Goal: Information Seeking & Learning: Learn about a topic

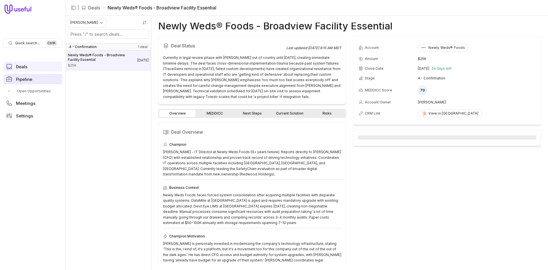
click at [30, 79] on span "Pipeline" at bounding box center [24, 79] width 16 height 4
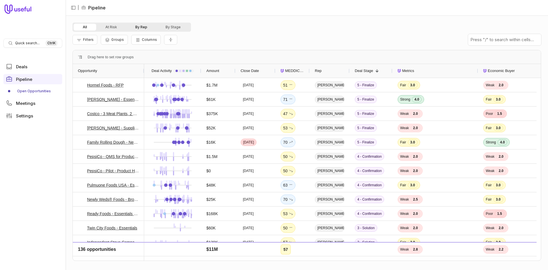
click at [139, 29] on button "By Rep" at bounding box center [141, 27] width 30 height 7
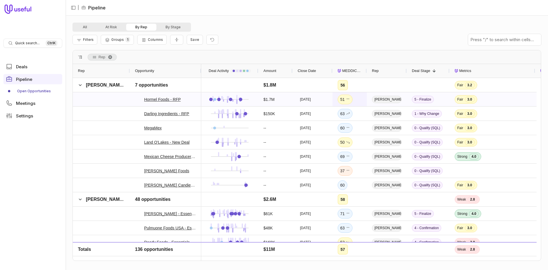
click at [358, 100] on div "51" at bounding box center [349, 99] width 34 height 14
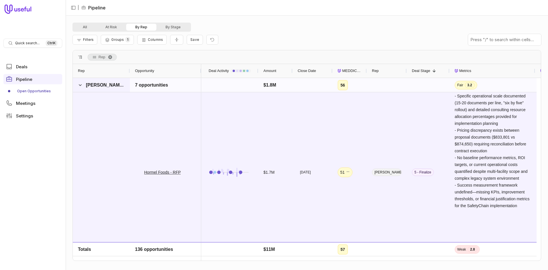
click at [82, 83] on span at bounding box center [80, 85] width 5 height 5
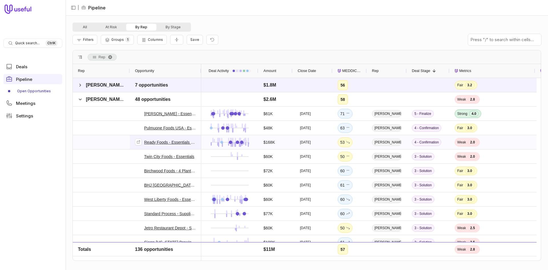
click at [164, 139] on link "Ready Foods - Essentials (4 Sites), Supplier" at bounding box center [170, 142] width 52 height 7
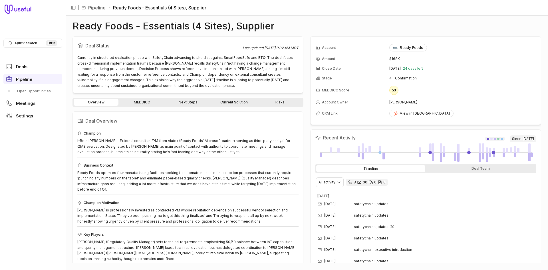
click at [136, 99] on link "MEDDICC" at bounding box center [142, 102] width 45 height 7
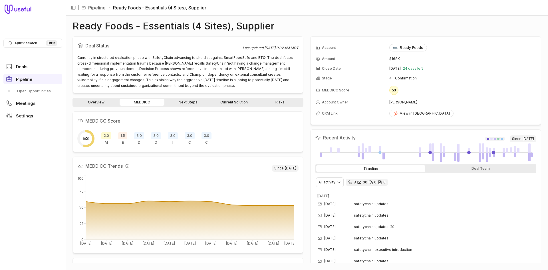
click at [190, 104] on link "Next Steps" at bounding box center [188, 102] width 45 height 7
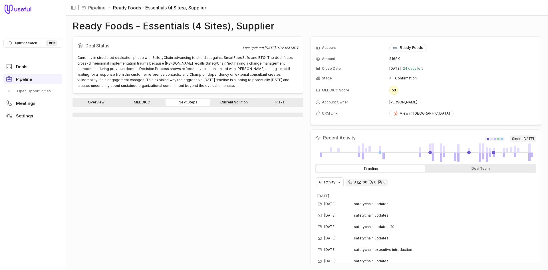
click at [190, 104] on link "Next Steps" at bounding box center [188, 102] width 45 height 7
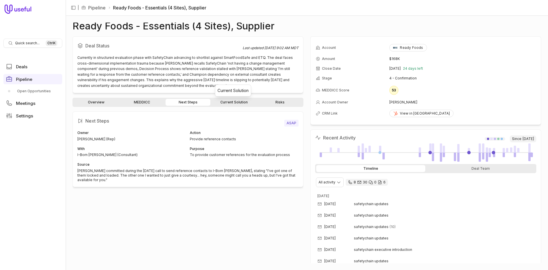
click at [234, 103] on link "Current Solution" at bounding box center [233, 102] width 45 height 7
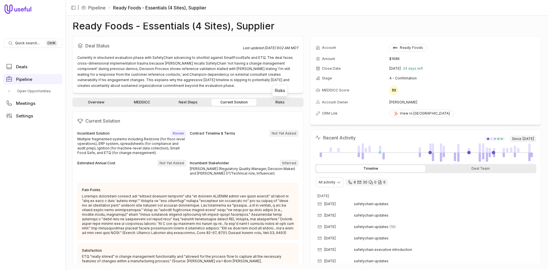
click at [275, 103] on link "Risks" at bounding box center [279, 102] width 45 height 7
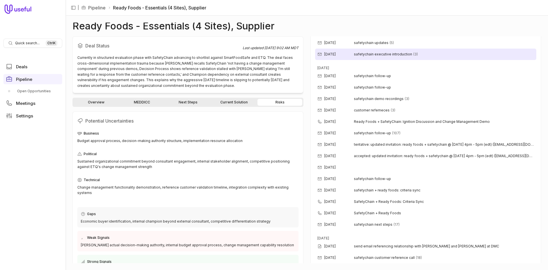
scroll to position [494, 0]
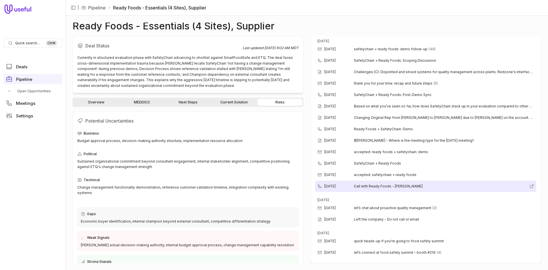
click at [406, 189] on div "Jul 3, 2025 Call with Ready Foods - Robin Bathurst" at bounding box center [425, 185] width 221 height 11
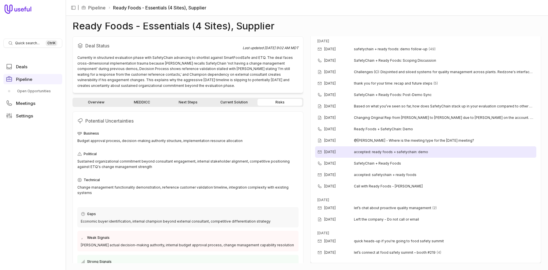
click at [384, 153] on span "accepted: ready foods + safetychain: demo" at bounding box center [391, 152] width 74 height 5
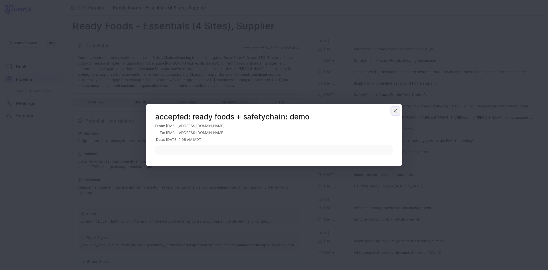
click at [398, 109] on button "Close" at bounding box center [395, 110] width 9 height 9
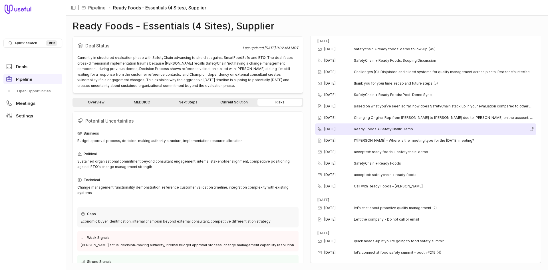
scroll to position [437, 0]
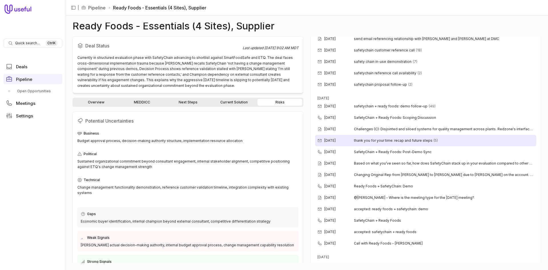
click at [365, 142] on span "thank you for your time: recap and future steps" at bounding box center [393, 140] width 78 height 5
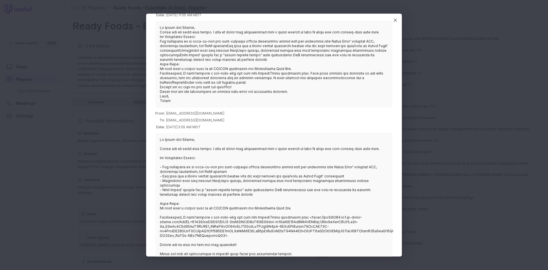
scroll to position [283, 0]
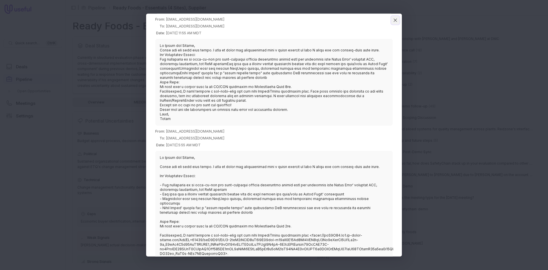
click at [396, 20] on icon "Close" at bounding box center [395, 19] width 5 height 5
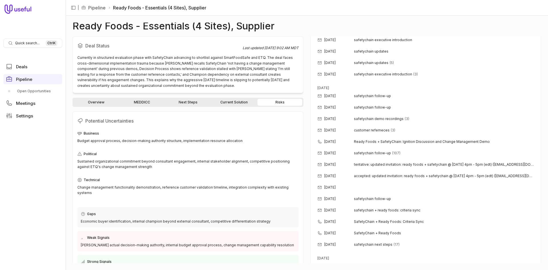
scroll to position [208, 0]
click at [104, 103] on link "Overview" at bounding box center [96, 102] width 45 height 7
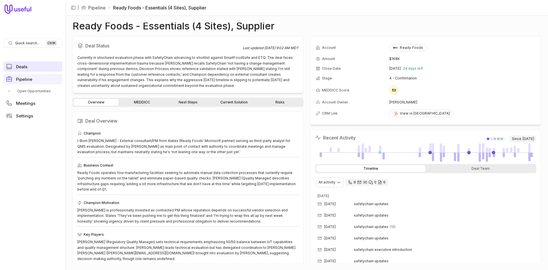
drag, startPoint x: 22, startPoint y: 56, endPoint x: 24, endPoint y: 65, distance: 9.2
click at [22, 56] on nav "Quick search... Ctrl K Deals Pipeline Open Opportunities Meetings Settings" at bounding box center [33, 135] width 66 height 270
click at [24, 65] on span "Deals" at bounding box center [21, 67] width 11 height 4
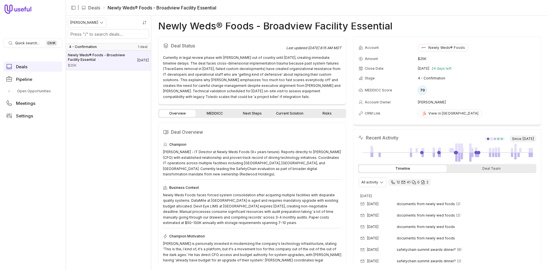
click at [221, 115] on link "MEDDICC" at bounding box center [215, 113] width 36 height 7
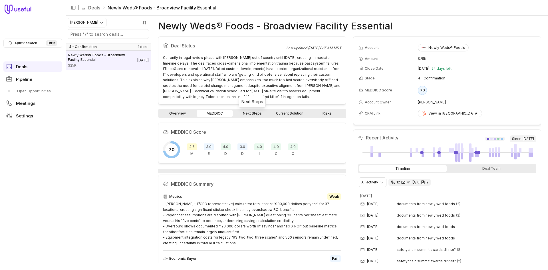
click at [254, 111] on link "Next Steps" at bounding box center [252, 113] width 36 height 7
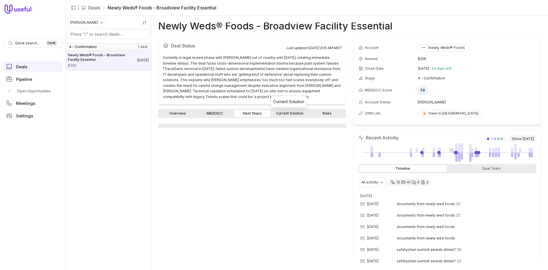
click at [290, 113] on link "Current Solution" at bounding box center [289, 113] width 36 height 7
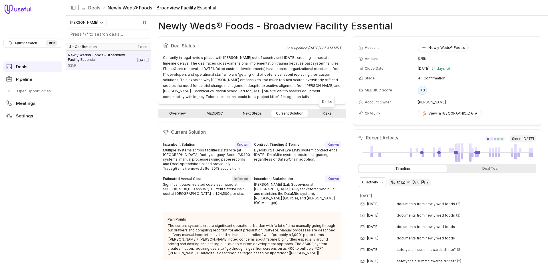
click at [319, 112] on link "Risks" at bounding box center [327, 113] width 36 height 7
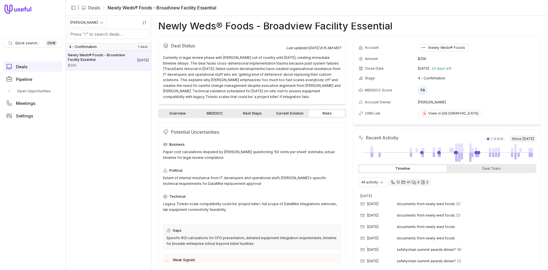
click at [186, 115] on link "Overview" at bounding box center [177, 113] width 36 height 7
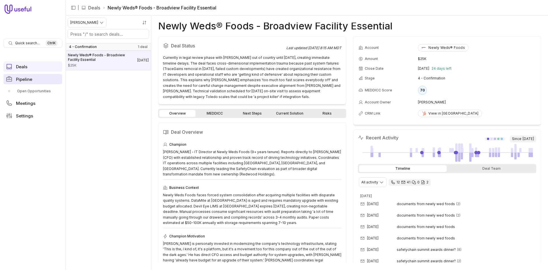
click at [25, 82] on link "Pipeline" at bounding box center [32, 79] width 59 height 10
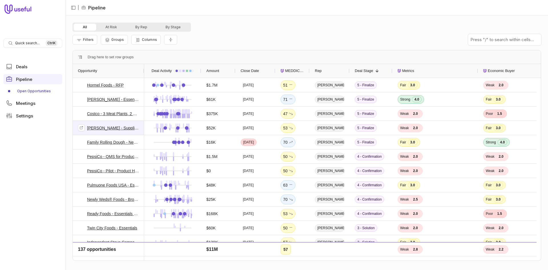
click at [134, 28] on button "By Rep" at bounding box center [141, 27] width 30 height 7
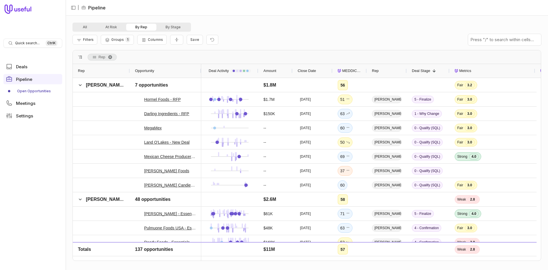
click at [68, 197] on div "All At Risk By Rep By Stage Filters Groups 1 Columns Save Rep Drag here to set …" at bounding box center [307, 143] width 482 height 254
click at [83, 202] on span "[PERSON_NAME]" at bounding box center [101, 199] width 47 height 11
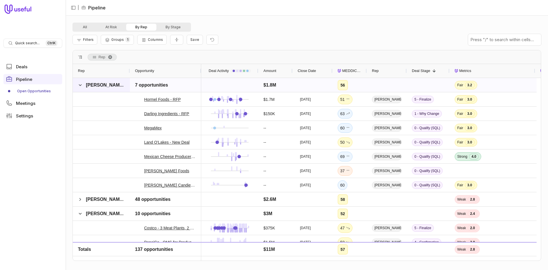
click at [81, 89] on span at bounding box center [80, 84] width 5 height 11
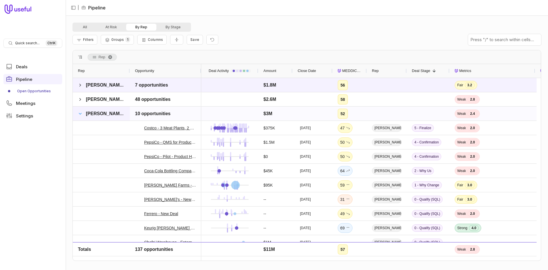
click at [81, 112] on span at bounding box center [80, 113] width 5 height 5
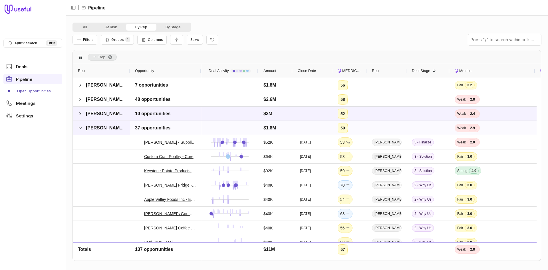
drag, startPoint x: 80, startPoint y: 128, endPoint x: 80, endPoint y: 131, distance: 3.1
click at [80, 128] on span at bounding box center [80, 128] width 5 height 5
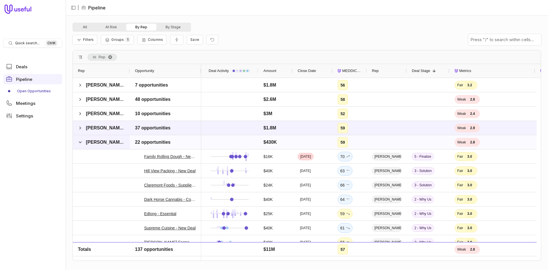
drag, startPoint x: 80, startPoint y: 138, endPoint x: 81, endPoint y: 146, distance: 8.6
click at [81, 138] on span at bounding box center [80, 141] width 5 height 11
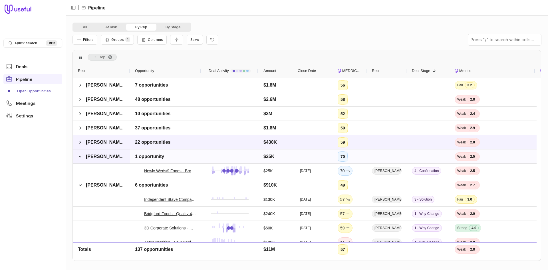
click at [83, 155] on span "[PERSON_NAME]" at bounding box center [101, 156] width 47 height 11
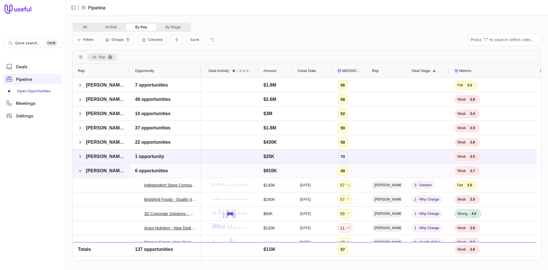
click at [79, 178] on div at bounding box center [101, 185] width 57 height 14
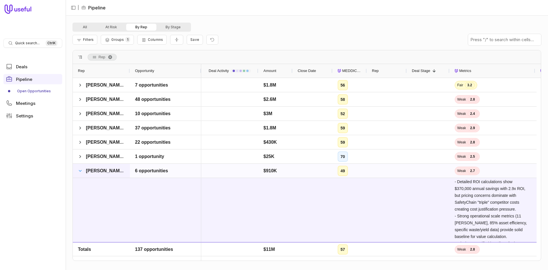
click at [78, 169] on span at bounding box center [80, 170] width 5 height 5
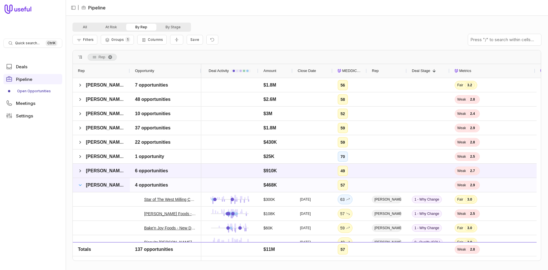
click at [82, 185] on span at bounding box center [80, 185] width 5 height 5
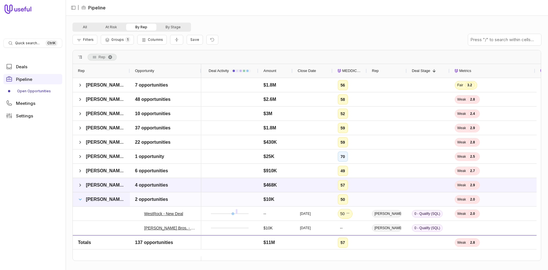
click at [81, 198] on span at bounding box center [80, 199] width 5 height 5
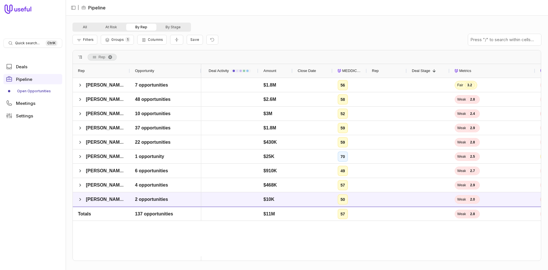
click at [47, 200] on nav "Quick search... Ctrl K Deals Pipeline Open Opportunities Meetings Settings" at bounding box center [33, 135] width 66 height 270
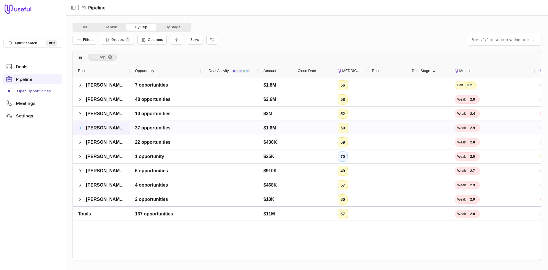
click at [81, 129] on span at bounding box center [80, 128] width 5 height 5
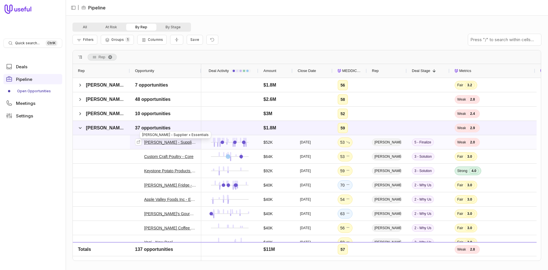
click at [172, 142] on link "[PERSON_NAME] - Supplier + Essentials" at bounding box center [170, 142] width 52 height 7
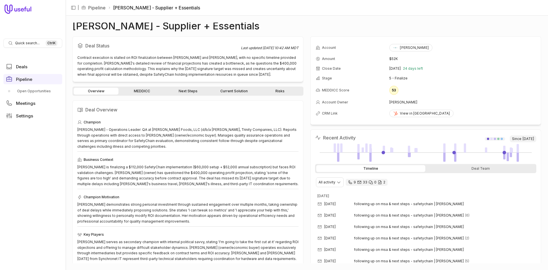
click at [239, 91] on link "Current Solution" at bounding box center [233, 91] width 45 height 7
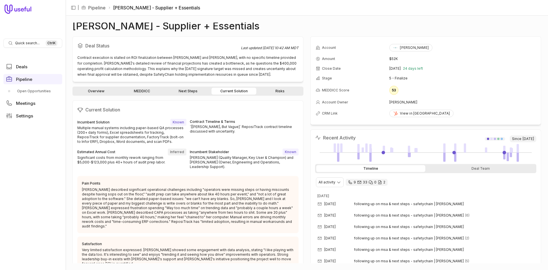
click at [278, 93] on link "Risks" at bounding box center [279, 91] width 45 height 7
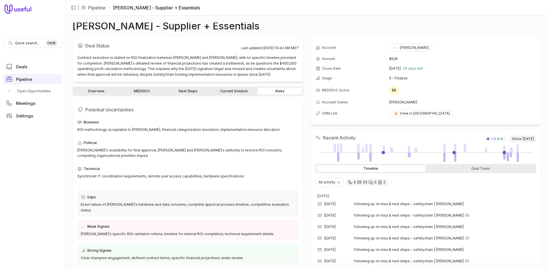
click at [184, 91] on link "Next Steps" at bounding box center [188, 91] width 45 height 7
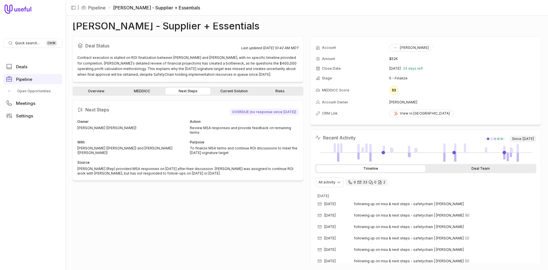
click at [453, 170] on div "Deal Team" at bounding box center [480, 168] width 109 height 7
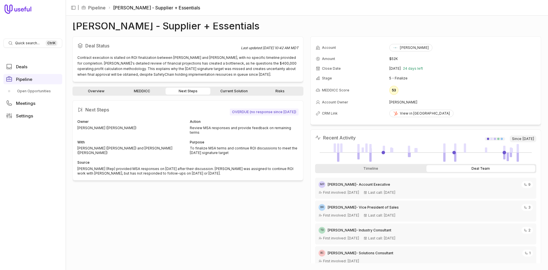
click at [404, 172] on div "Timeline Deal Team" at bounding box center [425, 168] width 221 height 9
click at [386, 168] on div "Timeline" at bounding box center [370, 168] width 109 height 7
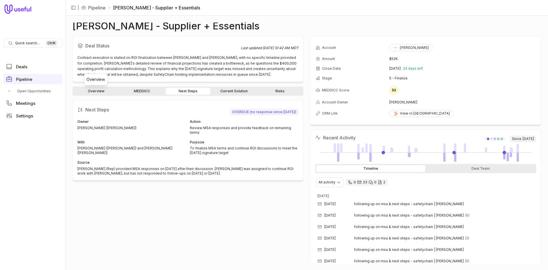
click at [104, 93] on link "Overview" at bounding box center [96, 91] width 45 height 7
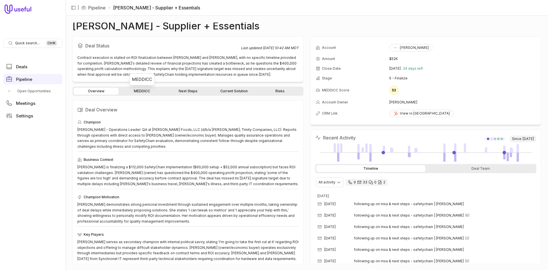
click at [156, 94] on link "MEDDICC" at bounding box center [142, 91] width 45 height 7
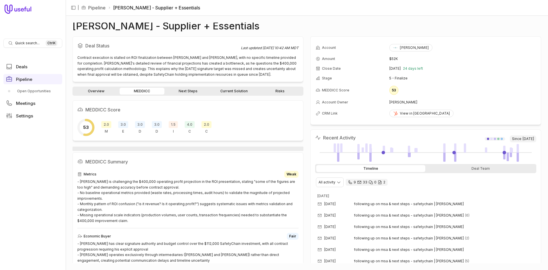
click at [121, 96] on div "Overview MEDDICC Next Steps Current Solution Risks MEDDICC Score 53 2.0 M 3.0 E…" at bounding box center [187, 174] width 231 height 176
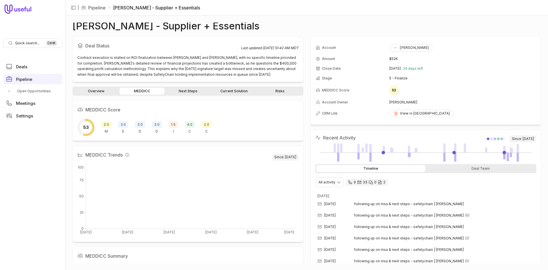
click at [104, 92] on link "Overview" at bounding box center [96, 91] width 45 height 7
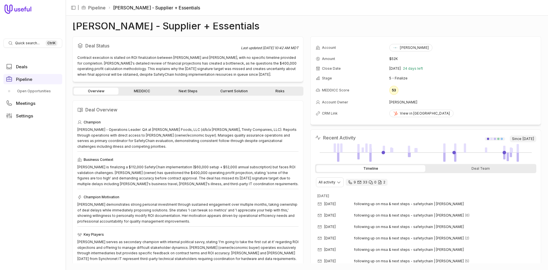
click at [145, 87] on div "Overview MEDDICC Next Steps Current Solution Risks" at bounding box center [187, 90] width 231 height 9
click at [145, 92] on link "MEDDICC" at bounding box center [142, 91] width 45 height 7
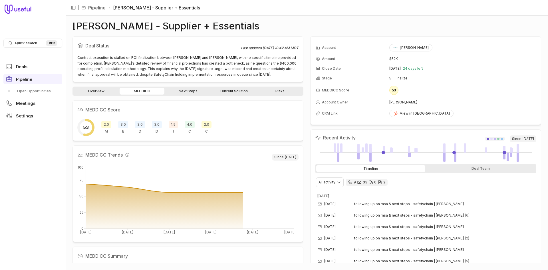
click at [182, 94] on link "Next Steps" at bounding box center [188, 91] width 45 height 7
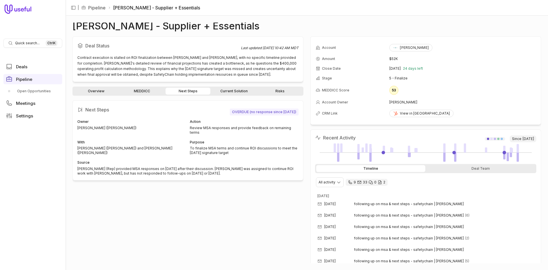
click at [155, 96] on div "Overview MEDDICC Next Steps Current Solution Risks Next Steps OVERDUE (no respo…" at bounding box center [187, 174] width 231 height 176
click at [158, 86] on div "Overview MEDDICC Next Steps Current Solution Risks" at bounding box center [187, 90] width 231 height 9
click at [158, 98] on div "Overview MEDDICC Next Steps Current Solution Risks Next Steps OVERDUE (no respo…" at bounding box center [187, 174] width 231 height 176
click at [155, 90] on link "MEDDICC" at bounding box center [142, 91] width 45 height 7
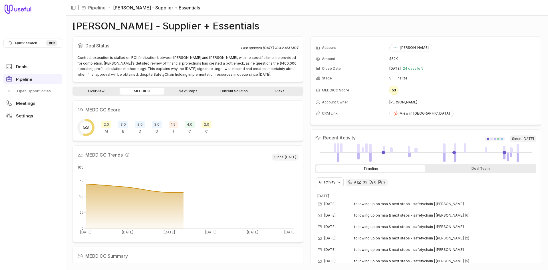
click at [171, 125] on span "1.5" at bounding box center [173, 124] width 9 height 7
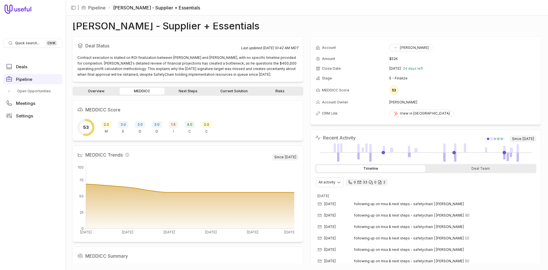
click at [231, 92] on link "Current Solution" at bounding box center [233, 91] width 45 height 7
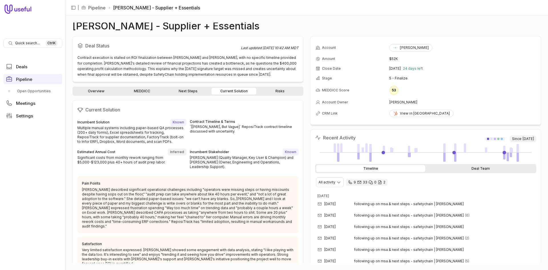
click at [450, 169] on div "Deal Team" at bounding box center [480, 168] width 109 height 7
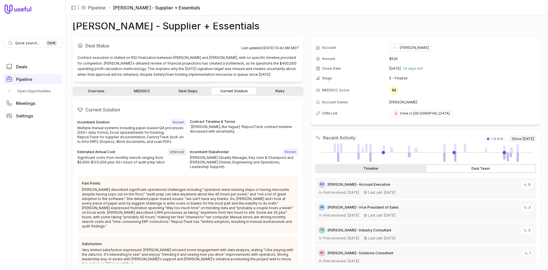
click at [405, 170] on div "Timeline" at bounding box center [370, 168] width 109 height 7
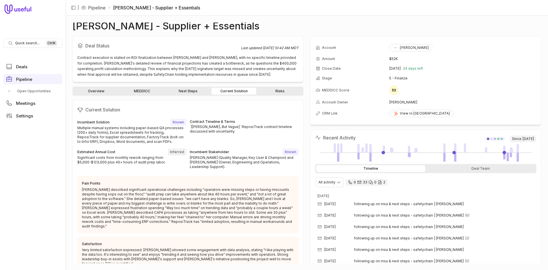
click at [101, 91] on link "Overview" at bounding box center [96, 91] width 45 height 7
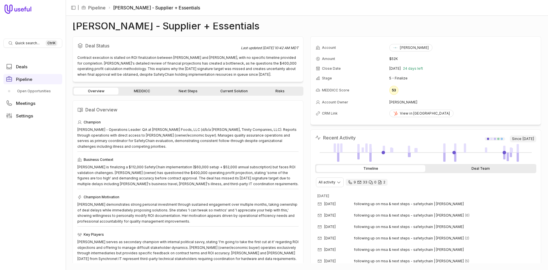
click at [493, 170] on div "Deal Team" at bounding box center [480, 168] width 109 height 7
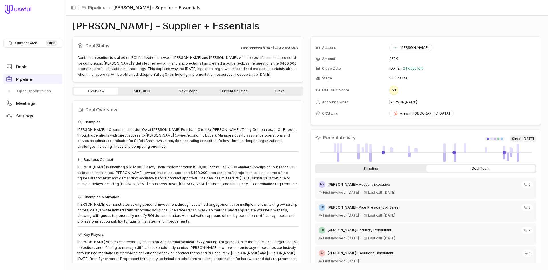
click at [367, 168] on div "Timeline" at bounding box center [370, 168] width 109 height 7
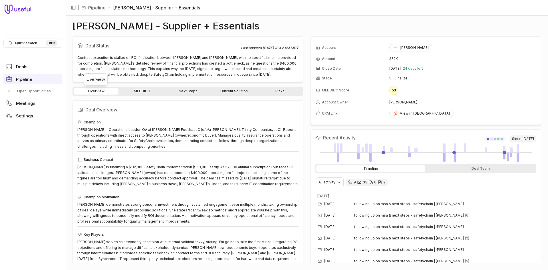
click at [148, 94] on link "MEDDICC" at bounding box center [142, 91] width 45 height 7
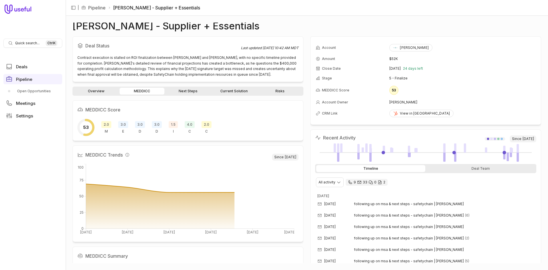
drag, startPoint x: 180, startPoint y: 98, endPoint x: 231, endPoint y: 96, distance: 51.1
click at [183, 97] on div "Overview MEDDICC Next Steps Current Solution Risks MEDDICC Score 53 2.0 M 3.0 E…" at bounding box center [187, 174] width 231 height 176
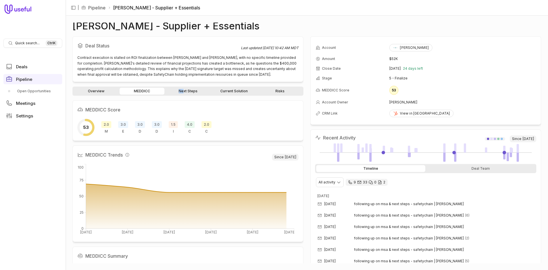
click at [291, 91] on link "Risks" at bounding box center [279, 91] width 45 height 7
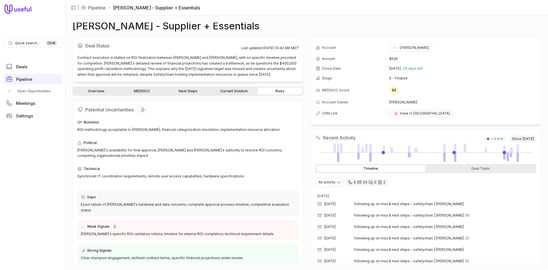
click at [96, 231] on div "[PERSON_NAME]'s specific ROI validation criteria, timeline for internal ROI com…" at bounding box center [188, 234] width 214 height 6
click at [132, 201] on div "Exact nature of [PERSON_NAME]'s hardware and data concerns, complete approval p…" at bounding box center [188, 206] width 214 height 11
click at [145, 92] on link "MEDDICC" at bounding box center [142, 91] width 45 height 7
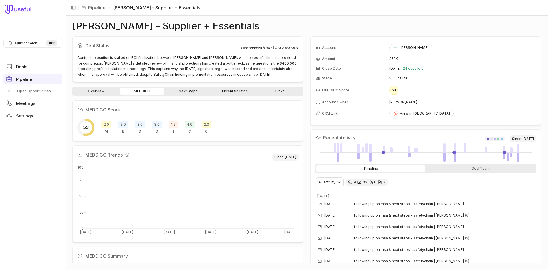
click at [101, 92] on link "Overview" at bounding box center [96, 91] width 45 height 7
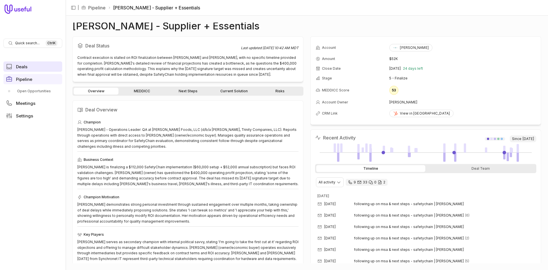
click at [22, 66] on span "Deals" at bounding box center [21, 67] width 11 height 4
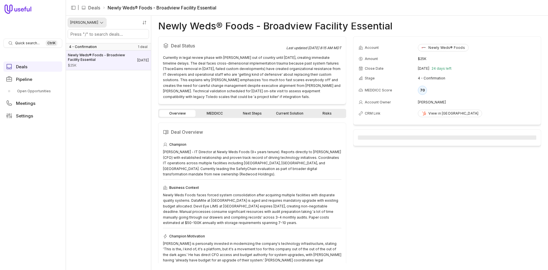
click at [93, 23] on html "Quick search... Ctrl K Deals Pipeline Open Opportunities Meetings Settings | De…" at bounding box center [274, 135] width 548 height 270
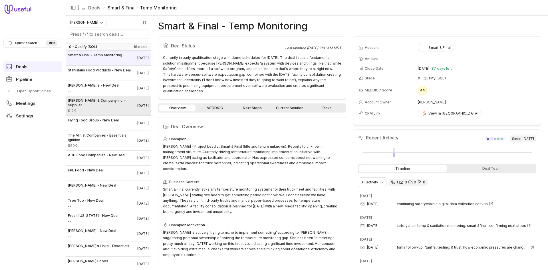
click at [95, 107] on span "[PERSON_NAME] & Company Inc. - Supplier" at bounding box center [102, 102] width 69 height 9
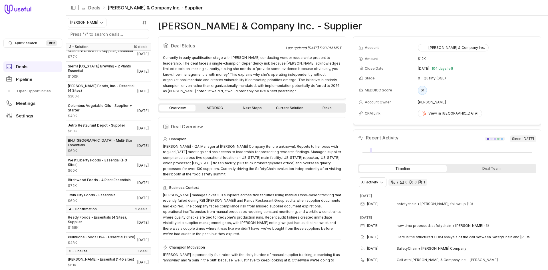
scroll to position [590, 0]
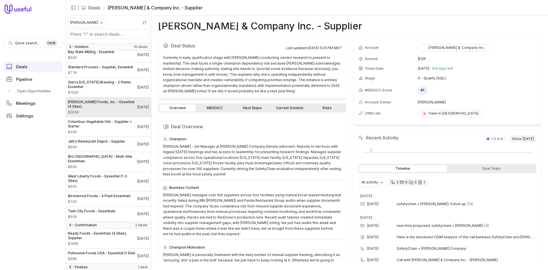
click at [103, 109] on span "[PERSON_NAME] Foods, Inc. - Essential (4 Sites)" at bounding box center [102, 104] width 69 height 9
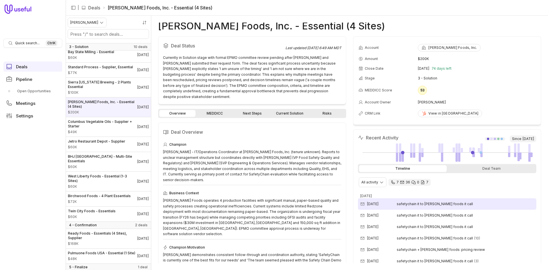
click at [410, 202] on span "safetychain it to [PERSON_NAME] foods it call" at bounding box center [435, 203] width 76 height 5
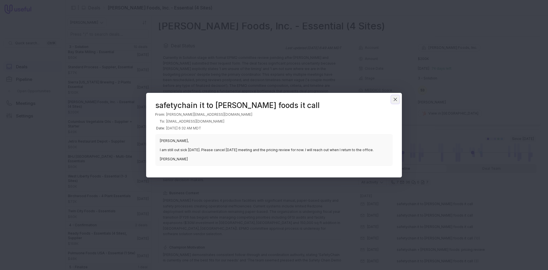
click at [396, 100] on icon "Close" at bounding box center [395, 99] width 3 height 3
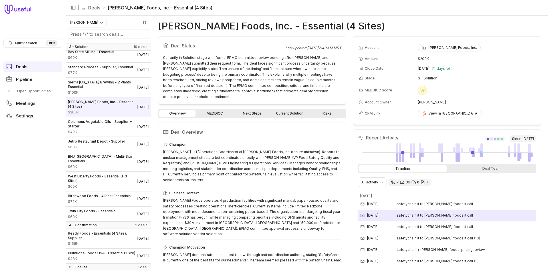
click at [426, 213] on span "safetychain it to [PERSON_NAME] foods it call" at bounding box center [435, 215] width 76 height 5
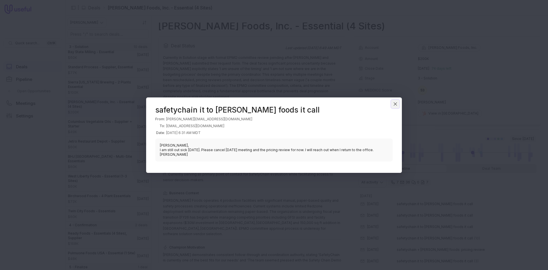
click at [395, 103] on icon "Close" at bounding box center [395, 103] width 5 height 5
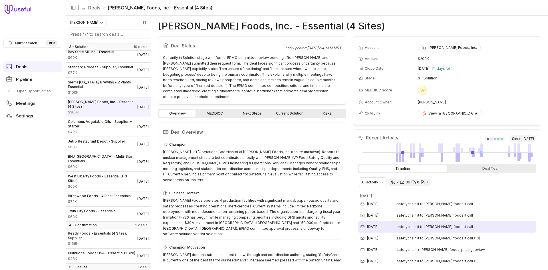
click at [440, 230] on div "[DATE] safetychain it to [PERSON_NAME] foods it call" at bounding box center [447, 226] width 178 height 11
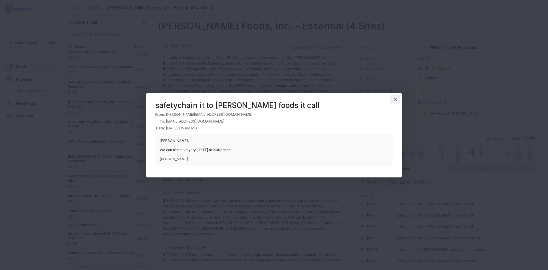
click at [398, 100] on button "Close" at bounding box center [395, 99] width 9 height 9
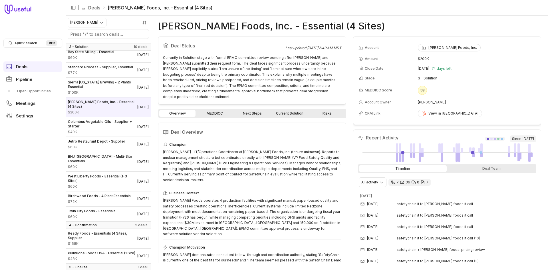
click at [481, 164] on div "Timeline Deal Team" at bounding box center [447, 168] width 178 height 9
click at [481, 166] on div "Deal Team" at bounding box center [492, 168] width 88 height 7
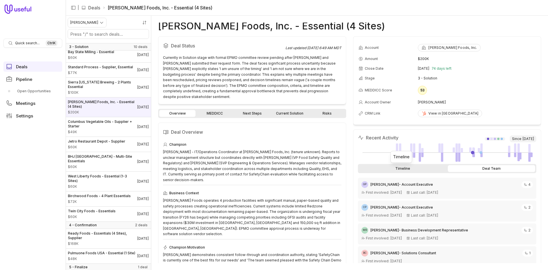
click at [410, 170] on div "Timeline" at bounding box center [403, 168] width 88 height 7
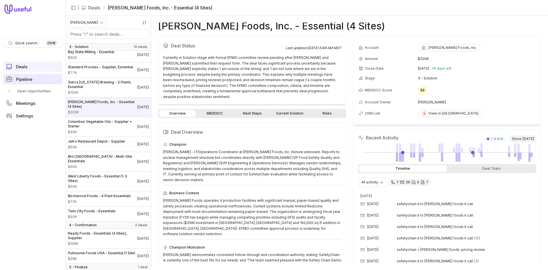
click at [23, 79] on span "Pipeline" at bounding box center [24, 79] width 16 height 4
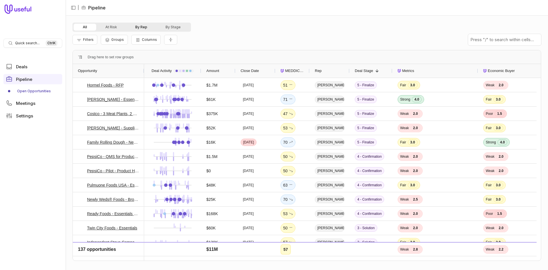
click at [142, 27] on button "By Rep" at bounding box center [141, 27] width 30 height 7
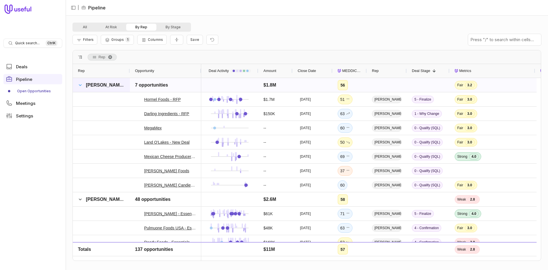
click at [80, 85] on span at bounding box center [80, 85] width 5 height 5
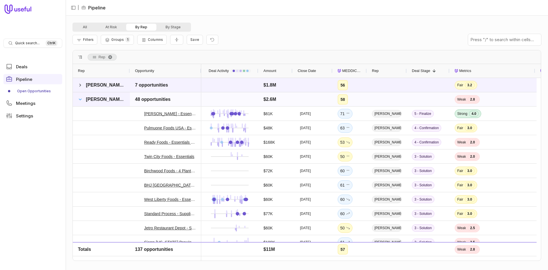
click at [80, 101] on span at bounding box center [80, 99] width 5 height 5
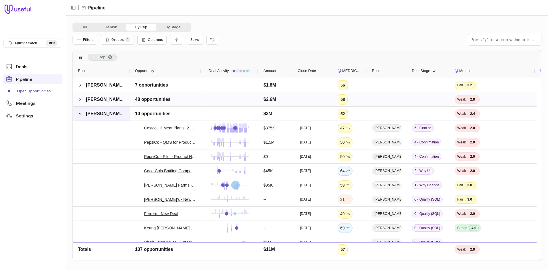
click at [80, 111] on span at bounding box center [80, 113] width 5 height 5
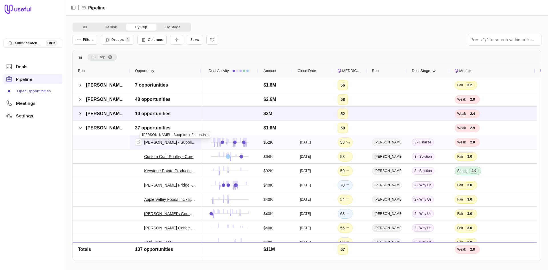
click at [166, 140] on link "[PERSON_NAME] - Supplier + Essentials" at bounding box center [170, 142] width 52 height 7
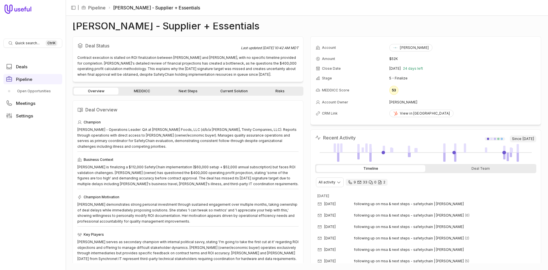
click at [143, 90] on link "MEDDICC" at bounding box center [142, 91] width 45 height 7
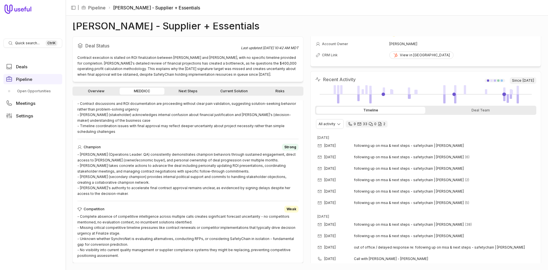
scroll to position [57, 0]
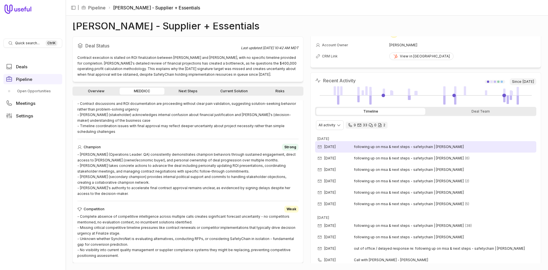
click at [372, 143] on div "[DATE] following up on msa & next steps - safetychain | [PERSON_NAME]" at bounding box center [425, 146] width 221 height 11
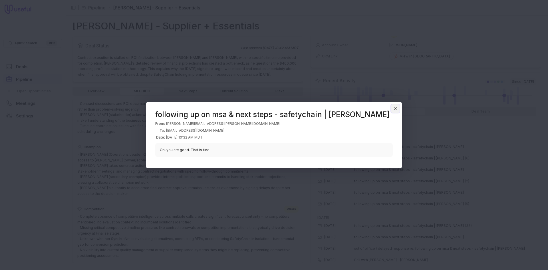
click at [396, 110] on icon "Close" at bounding box center [395, 108] width 5 height 5
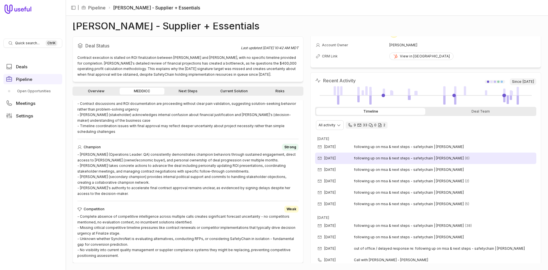
click at [365, 153] on div "Oct 3, 2025 following up on msa & next steps - safetychain | tipton mills (6)" at bounding box center [425, 157] width 221 height 11
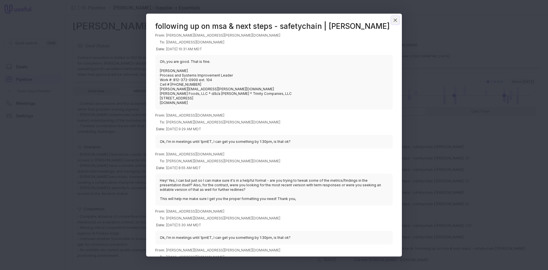
click at [395, 21] on icon "Close" at bounding box center [395, 20] width 3 height 3
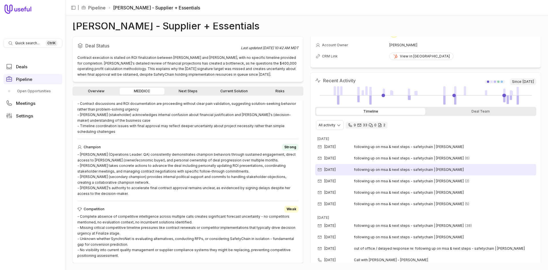
click at [362, 167] on div "Oct 3, 2025 following up on msa & next steps - safetychain | tipton mills" at bounding box center [425, 169] width 221 height 11
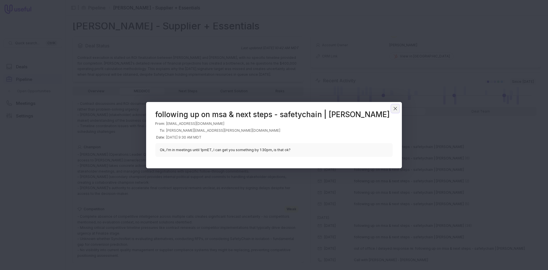
click at [397, 109] on icon "Close" at bounding box center [395, 108] width 5 height 5
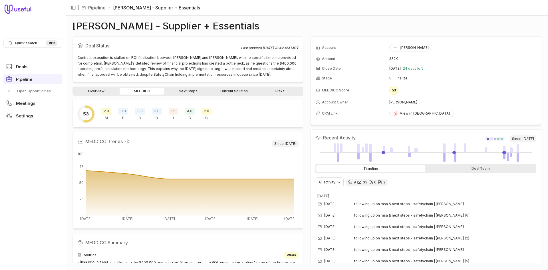
scroll to position [0, 0]
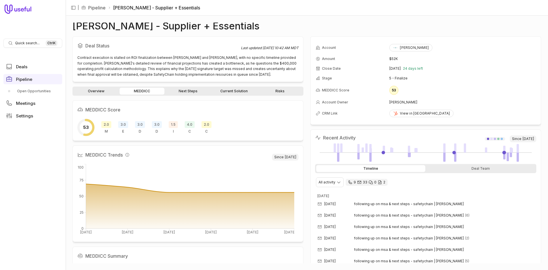
click at [92, 91] on link "Overview" at bounding box center [96, 91] width 45 height 7
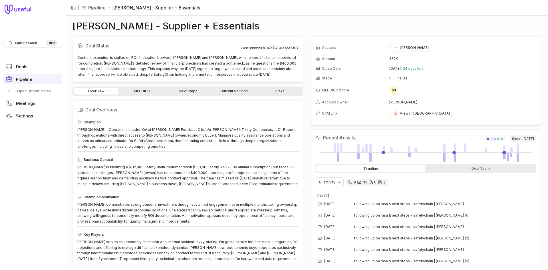
click at [36, 73] on ul "Deals Pipeline Open Opportunities Meetings Settings" at bounding box center [32, 91] width 59 height 64
click at [33, 69] on link "Deals" at bounding box center [32, 66] width 59 height 10
